Goal: Find contact information: Find contact information

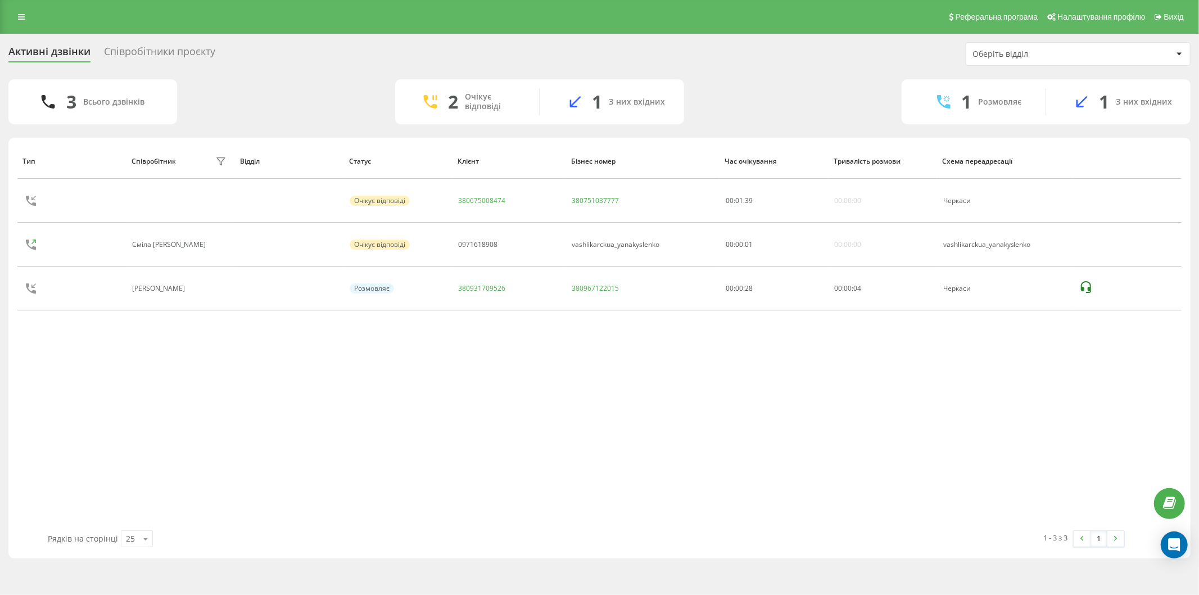
click at [358, 88] on div "3 Всього дзвінків 2 Очікує відповіді 1 З них вхідних 1 Розмовляє 1 З них вхідних" at bounding box center [599, 101] width 1182 height 45
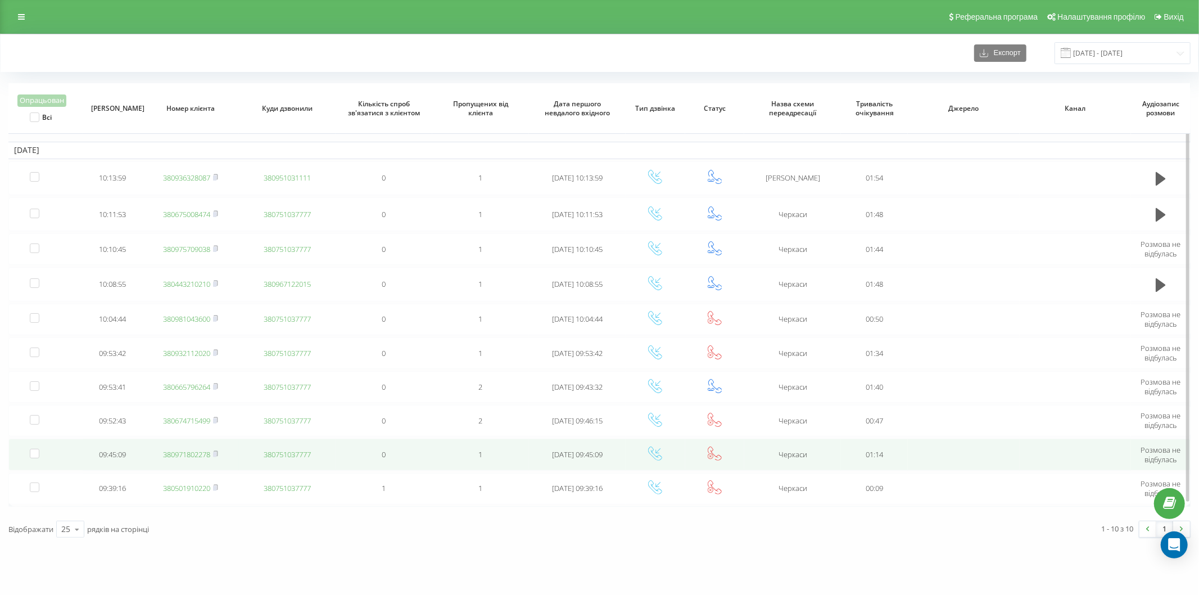
click at [186, 449] on link "380971802278" at bounding box center [186, 454] width 47 height 10
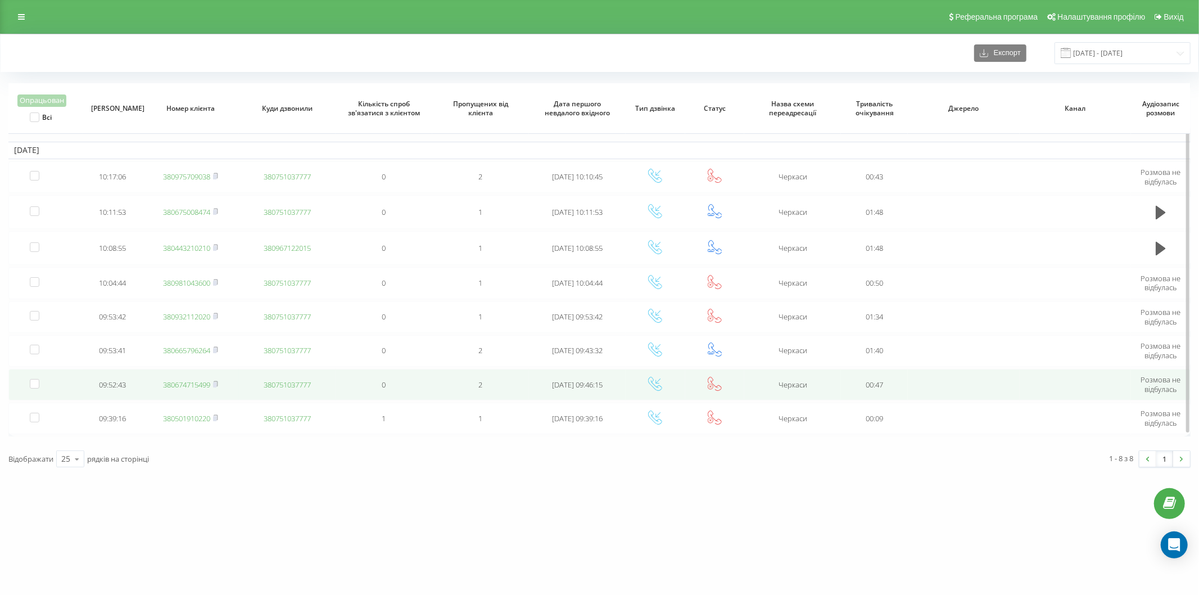
click at [181, 380] on link "380674715499" at bounding box center [186, 385] width 47 height 10
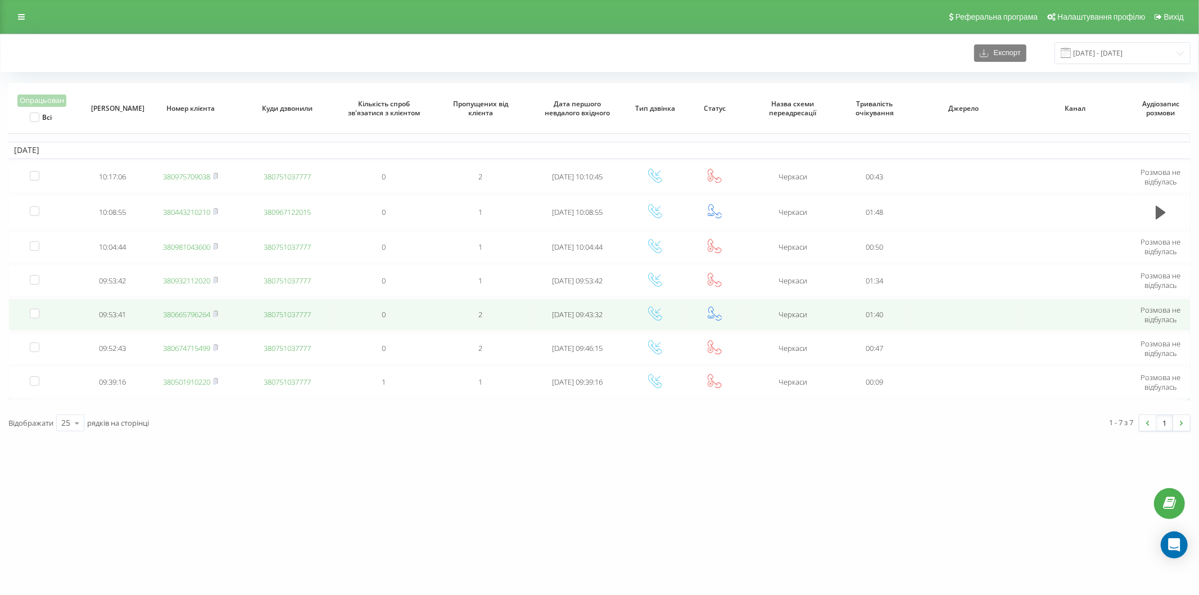
click at [191, 311] on link "380665796264" at bounding box center [186, 314] width 47 height 10
click at [170, 317] on link "380932112020" at bounding box center [186, 316] width 47 height 10
click at [178, 317] on link "380981043600" at bounding box center [186, 319] width 47 height 10
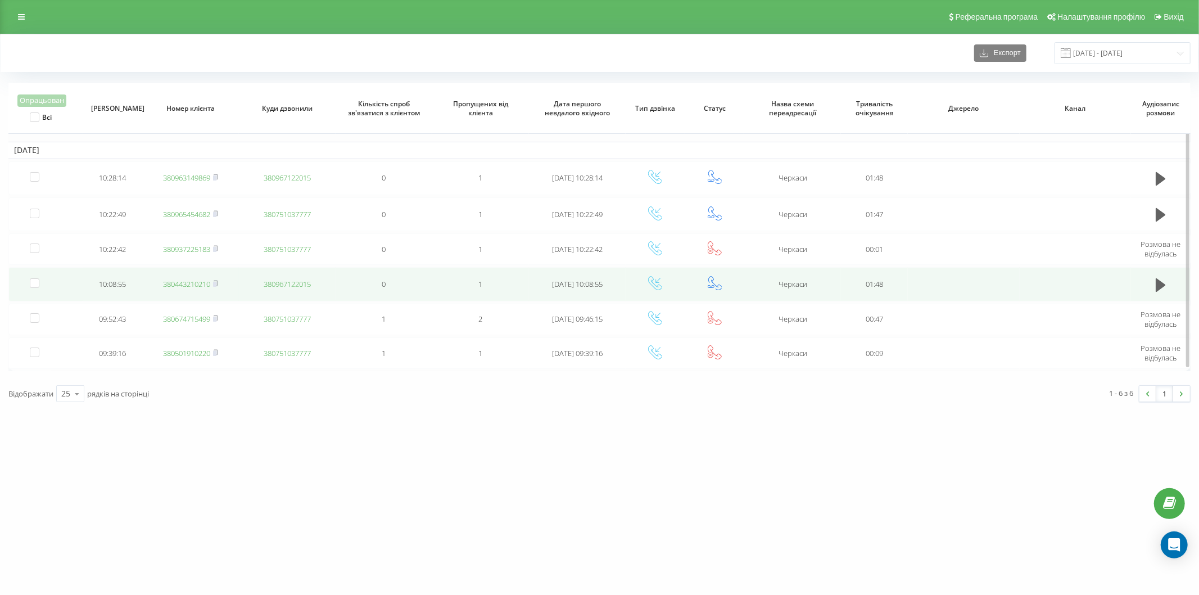
click at [177, 281] on link "380443210210" at bounding box center [186, 284] width 47 height 10
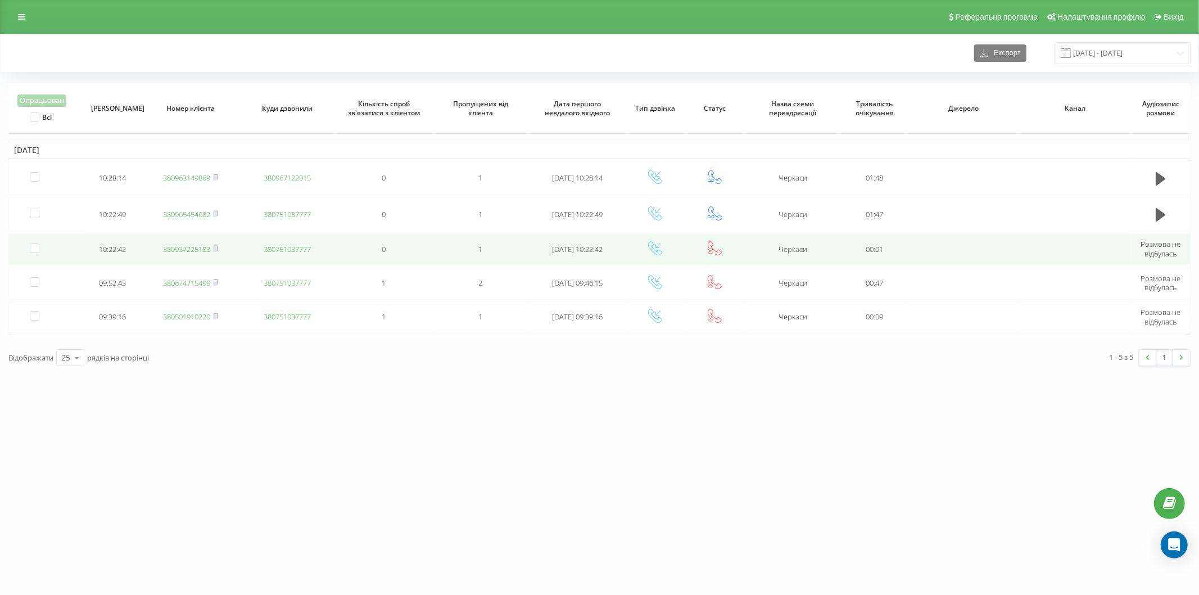
click at [193, 244] on link "380937225183" at bounding box center [186, 249] width 47 height 10
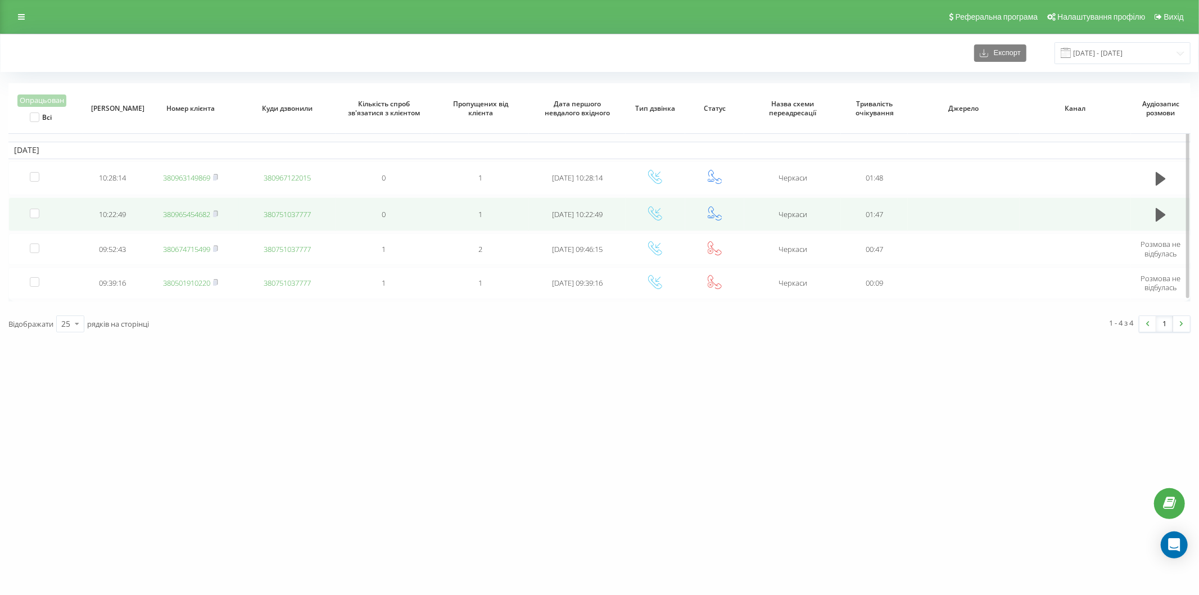
click at [189, 211] on link "380965454682" at bounding box center [186, 214] width 47 height 10
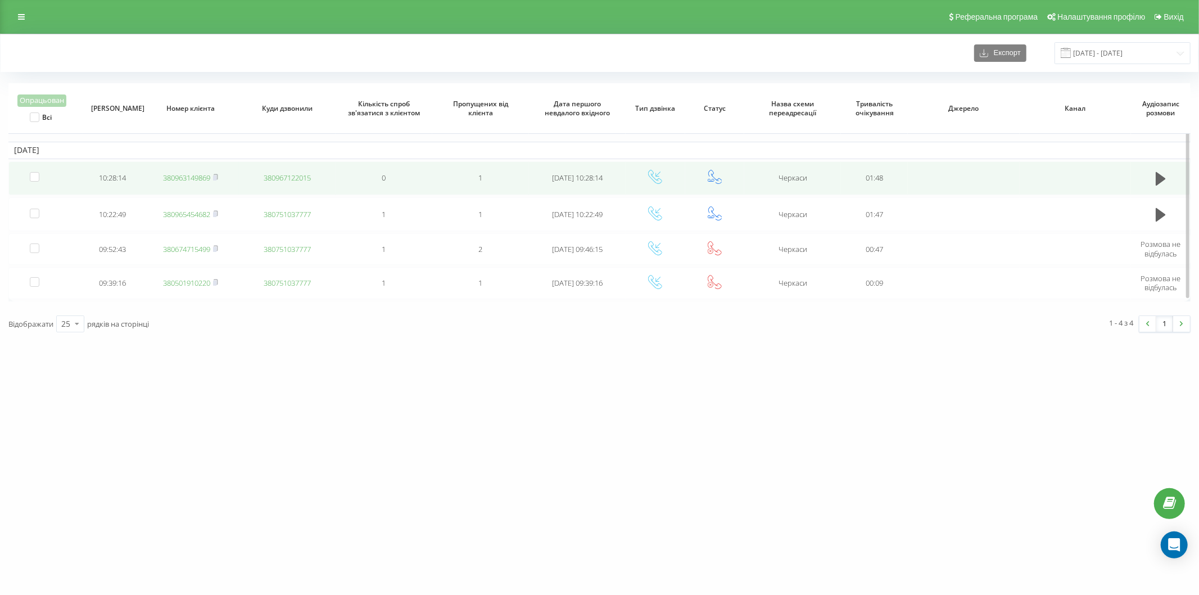
click at [200, 173] on link "380963149869" at bounding box center [186, 178] width 47 height 10
click at [187, 173] on link "380731111212" at bounding box center [186, 176] width 47 height 10
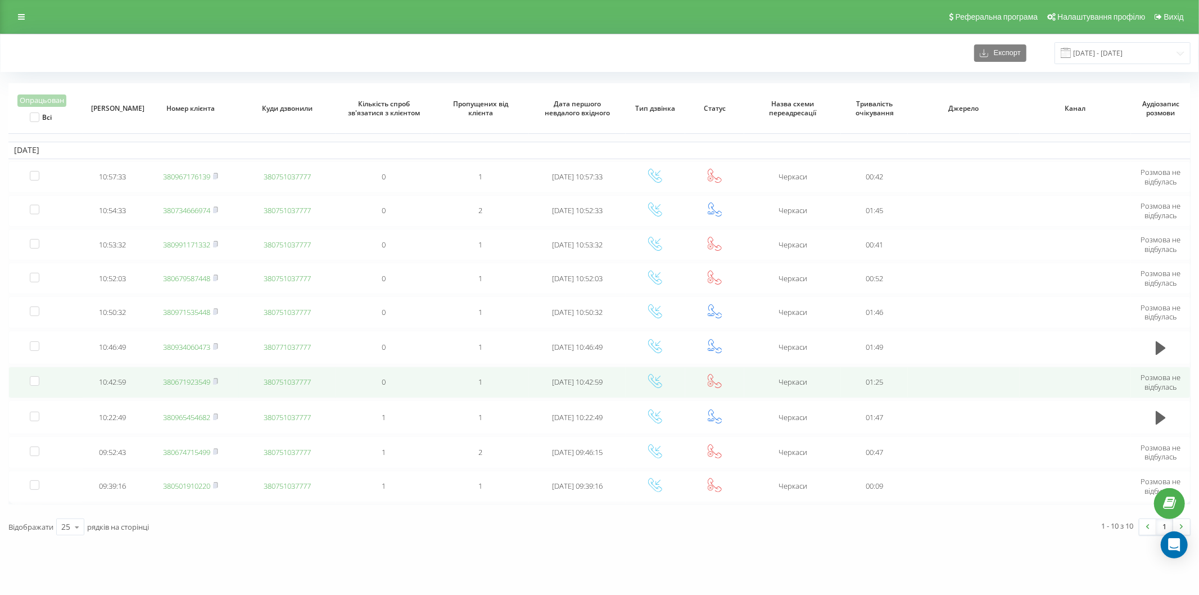
click at [204, 380] on link "380671923549" at bounding box center [186, 382] width 47 height 10
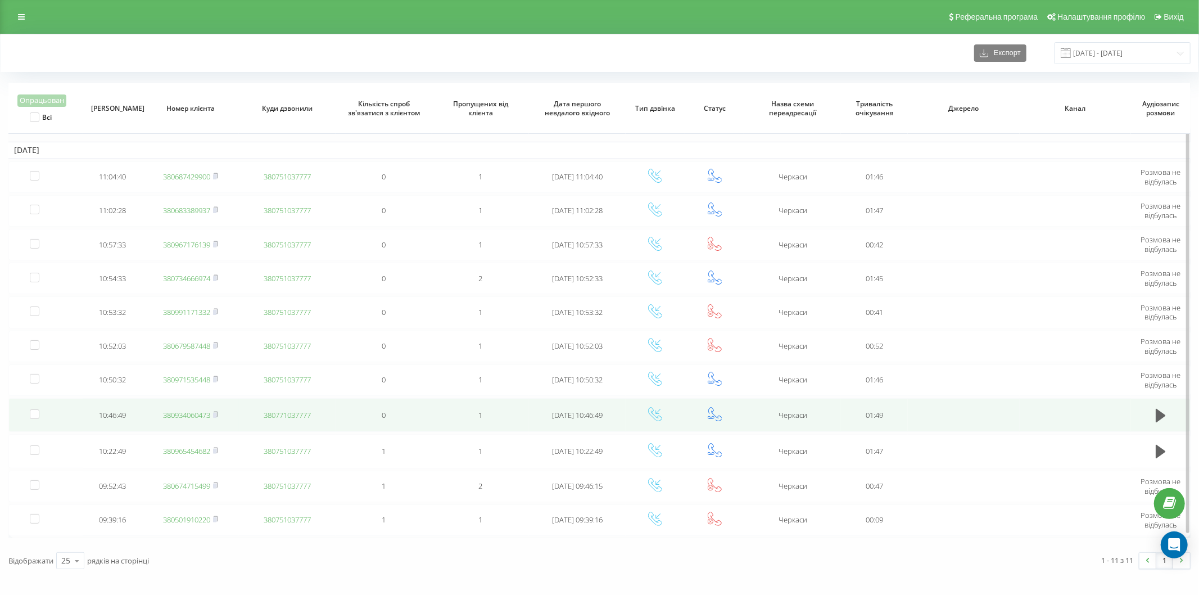
click at [180, 410] on link "380934060473" at bounding box center [186, 415] width 47 height 10
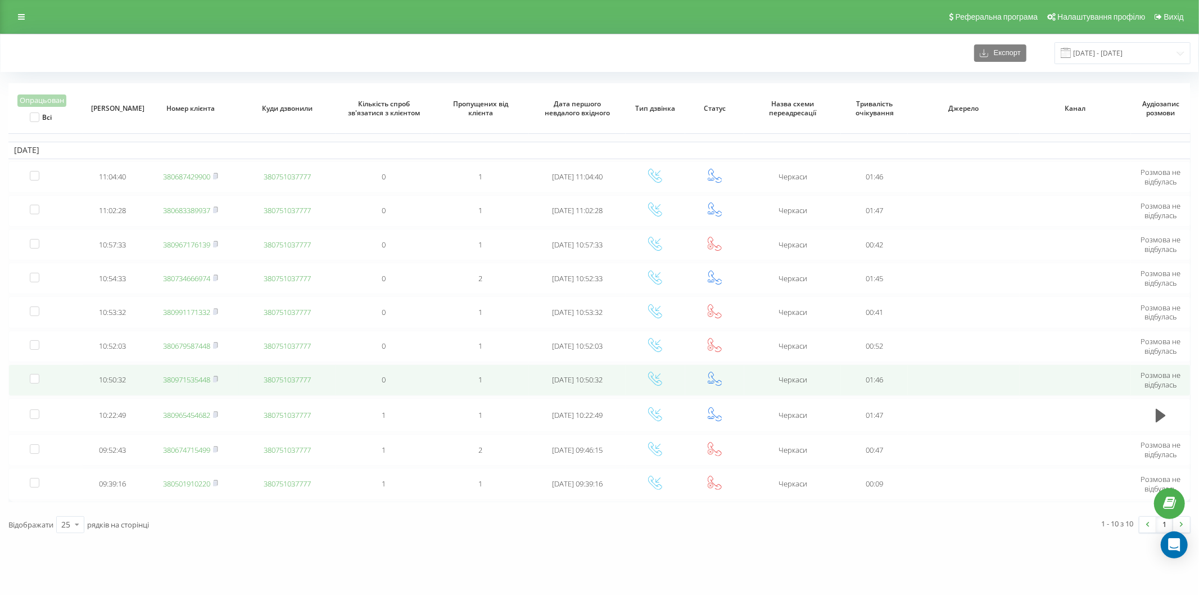
click at [195, 381] on link "380971535448" at bounding box center [186, 379] width 47 height 10
